Goal: Task Accomplishment & Management: Complete application form

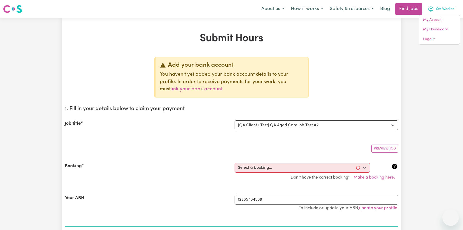
select select "15199"
click at [429, 42] on link "Logout" at bounding box center [439, 39] width 41 height 10
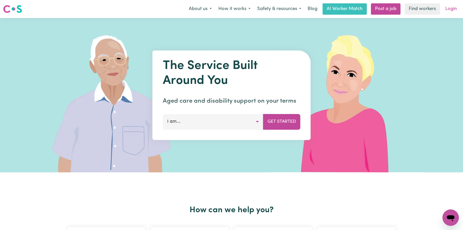
click at [454, 5] on link "Login" at bounding box center [451, 8] width 18 height 11
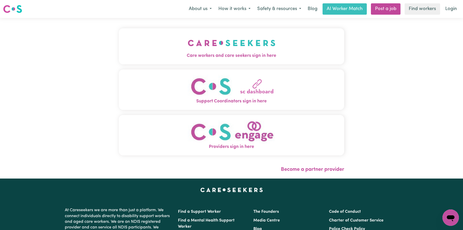
click at [220, 55] on span "Care workers and care seekers sign in here" at bounding box center [231, 55] width 225 height 7
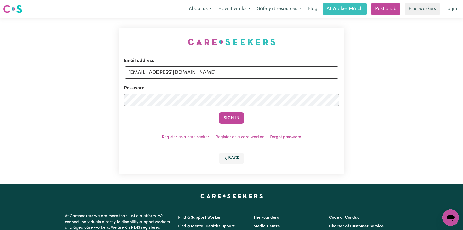
click at [229, 80] on form "Email address [EMAIL_ADDRESS][DOMAIN_NAME] Password Sign In" at bounding box center [231, 91] width 215 height 66
click at [214, 72] on input "[EMAIL_ADDRESS][DOMAIN_NAME]" at bounding box center [231, 72] width 215 height 12
paste input "client"
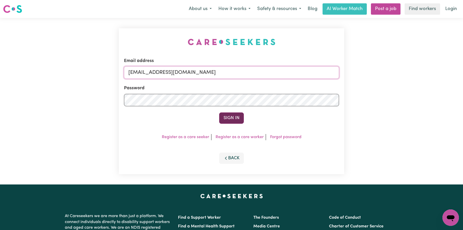
type input "[EMAIL_ADDRESS][DOMAIN_NAME]"
click at [232, 123] on button "Sign In" at bounding box center [231, 117] width 25 height 11
